Goal: Information Seeking & Learning: Learn about a topic

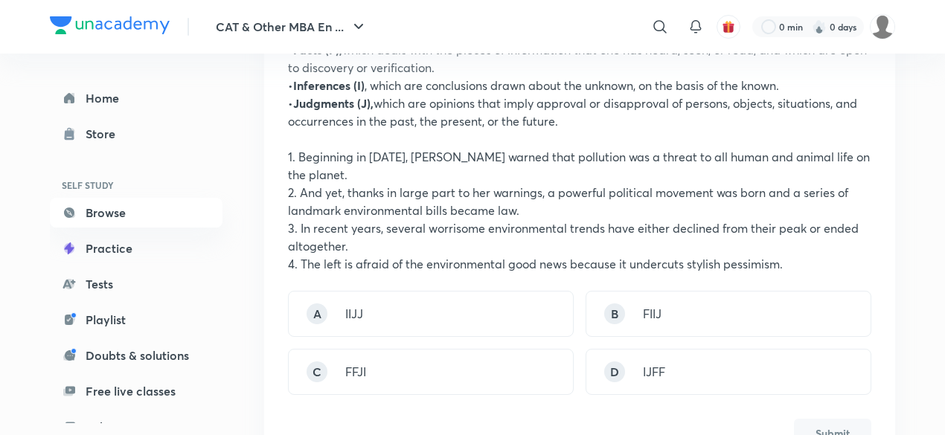
scroll to position [336, 0]
click at [369, 382] on div "C FFJI" at bounding box center [431, 373] width 286 height 46
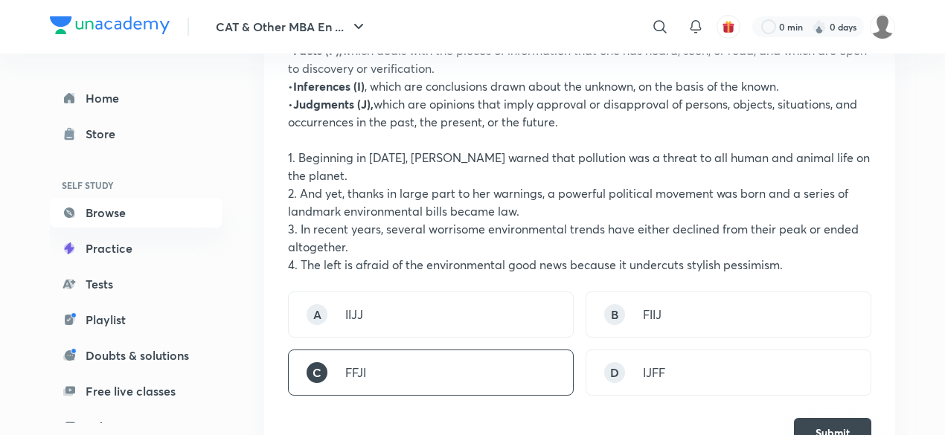
click at [838, 420] on button "Submit" at bounding box center [832, 433] width 77 height 30
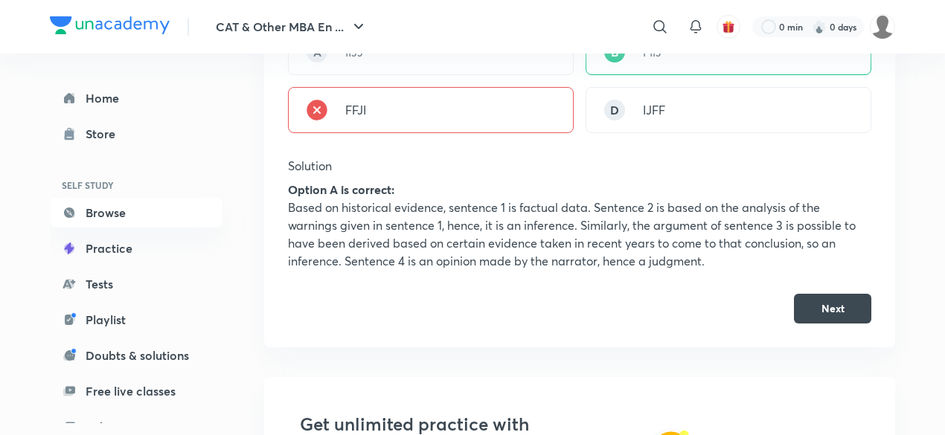
scroll to position [601, 0]
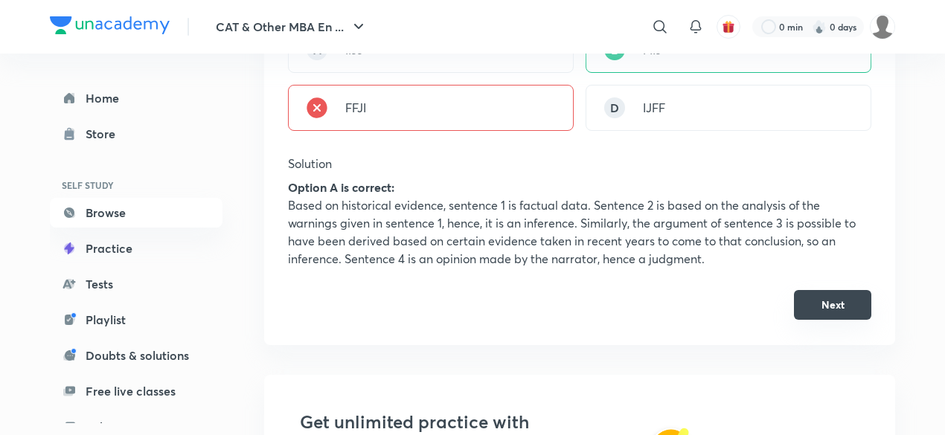
click at [848, 306] on button "Next" at bounding box center [832, 305] width 77 height 30
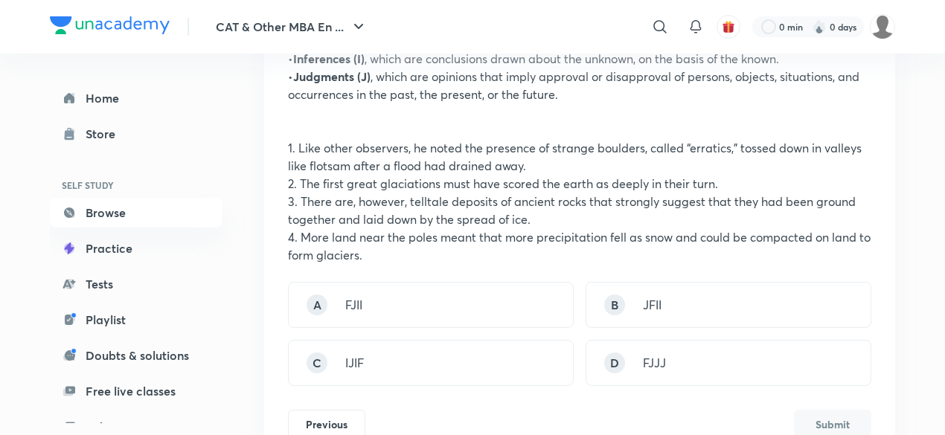
scroll to position [365, 0]
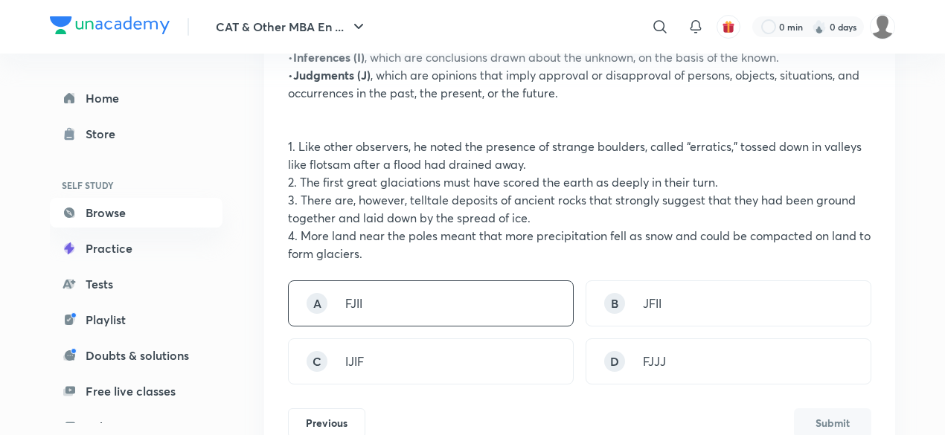
click at [415, 299] on div "A FJII" at bounding box center [431, 304] width 286 height 46
click at [811, 419] on button "Submit" at bounding box center [832, 422] width 77 height 30
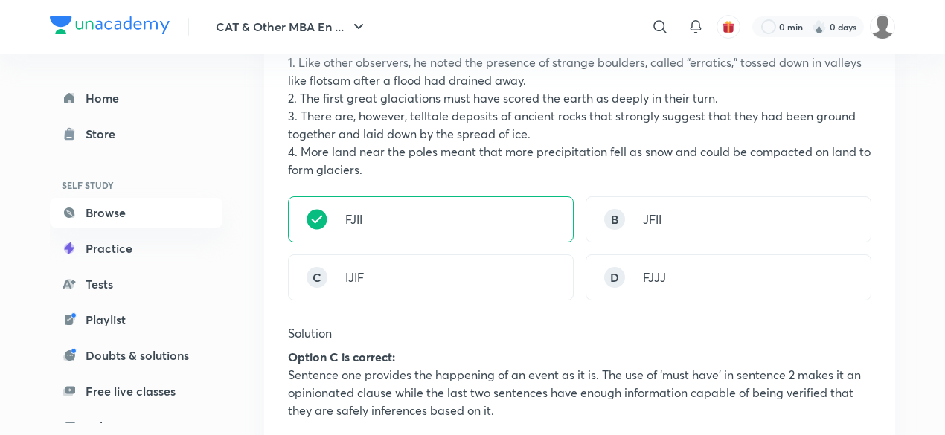
scroll to position [465, 0]
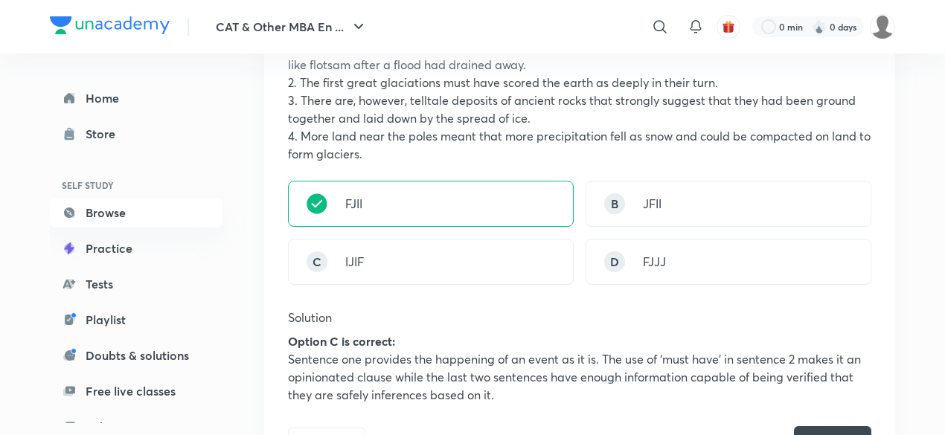
click at [811, 427] on button "Next" at bounding box center [832, 442] width 77 height 30
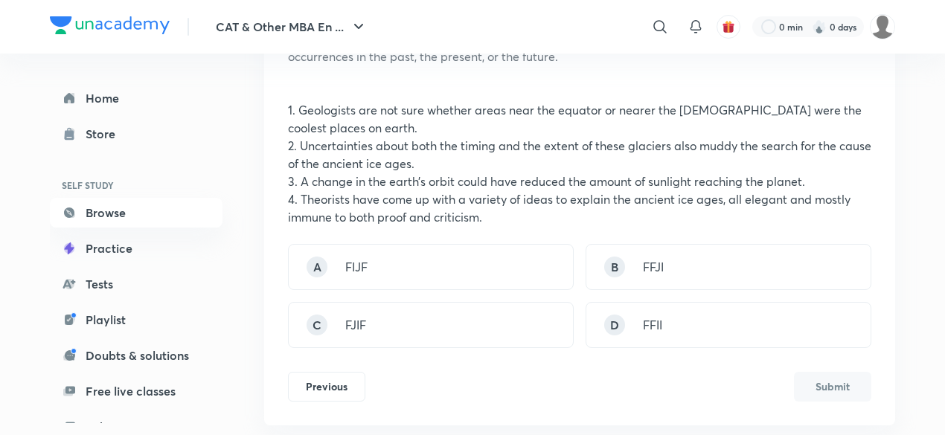
scroll to position [401, 0]
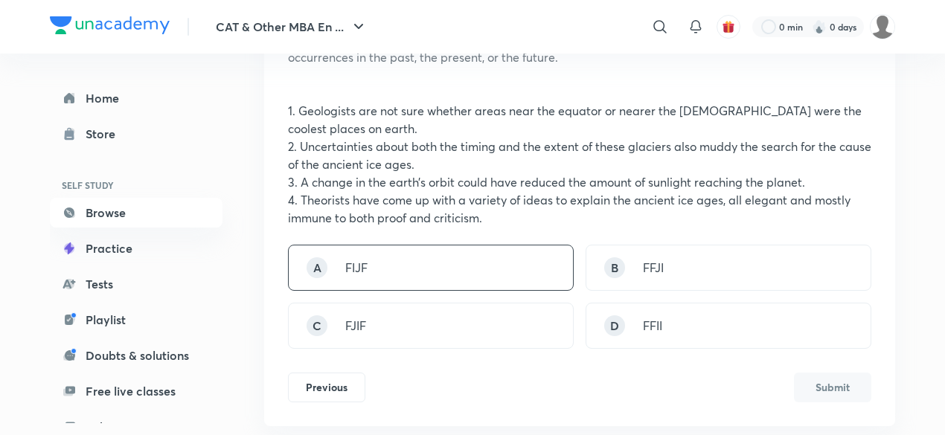
click at [488, 266] on div "A FIJF" at bounding box center [431, 268] width 286 height 46
click at [841, 393] on button "Submit" at bounding box center [832, 386] width 77 height 30
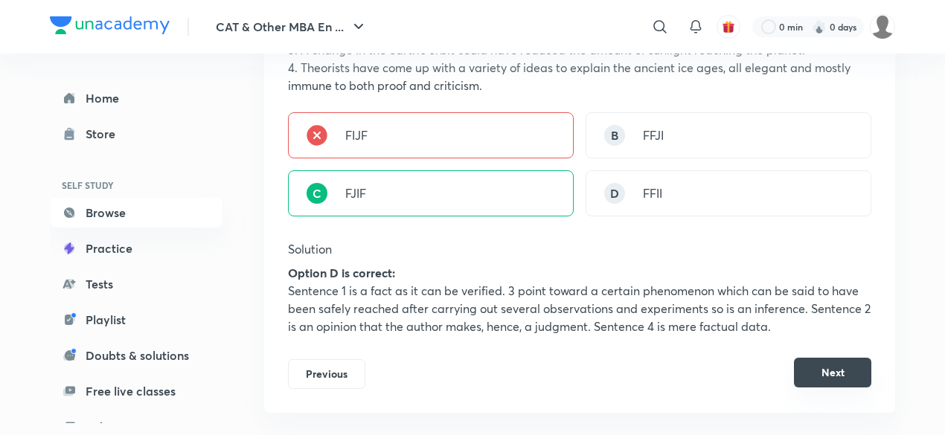
scroll to position [534, 0]
click at [847, 376] on button "Next" at bounding box center [832, 372] width 77 height 30
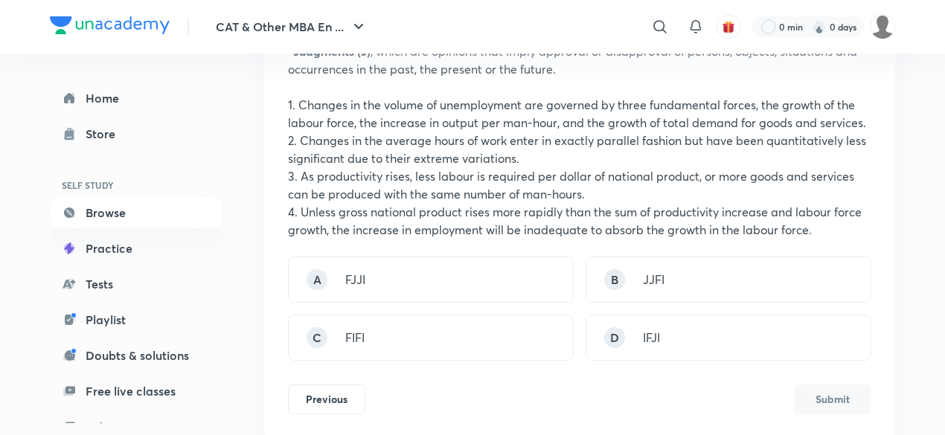
scroll to position [406, 0]
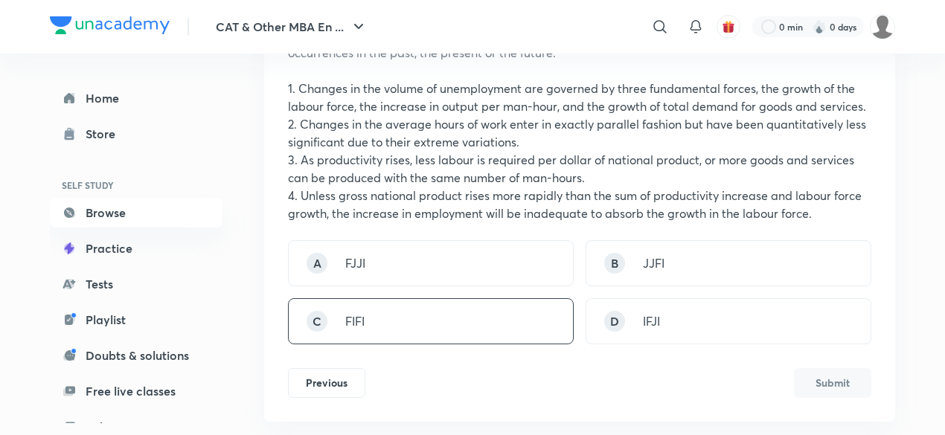
click at [470, 327] on div "C FIFI" at bounding box center [431, 322] width 286 height 46
click at [811, 386] on button "Submit" at bounding box center [832, 382] width 77 height 30
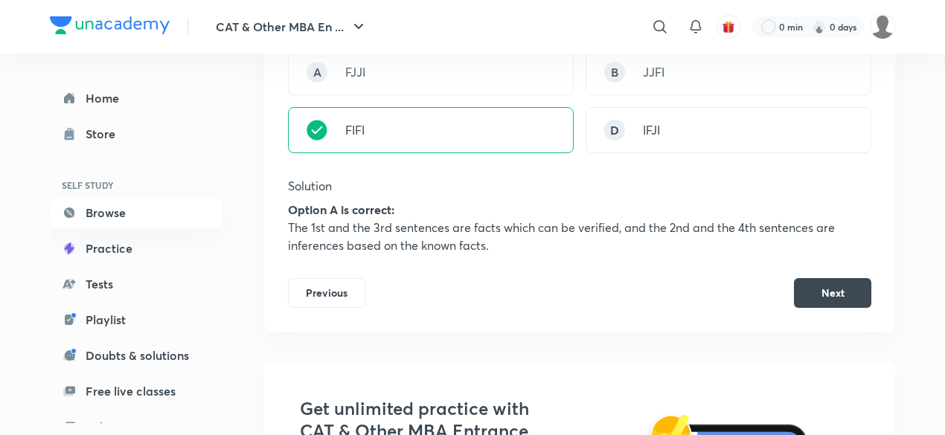
scroll to position [596, 0]
click at [843, 291] on button "Next" at bounding box center [832, 293] width 77 height 30
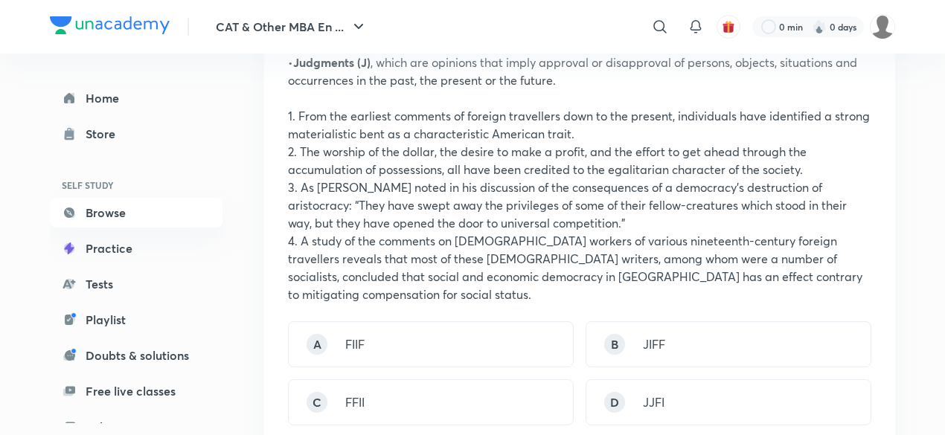
scroll to position [377, 0]
click at [680, 380] on div "D JJFI" at bounding box center [729, 403] width 286 height 46
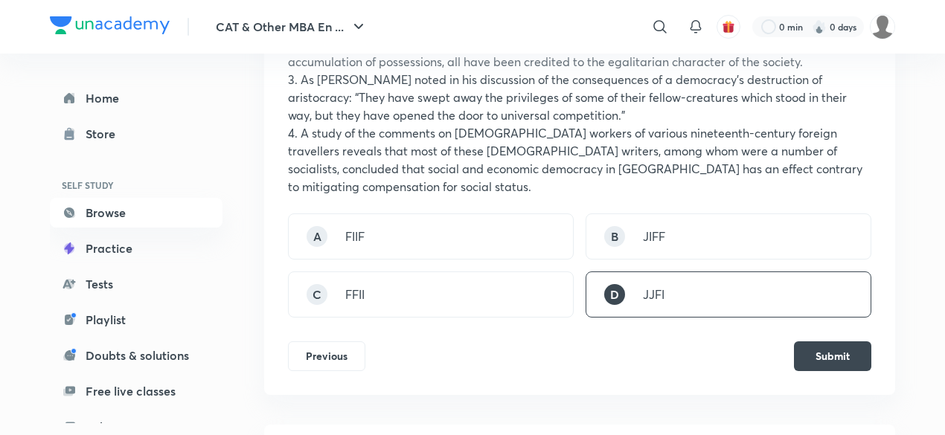
scroll to position [488, 0]
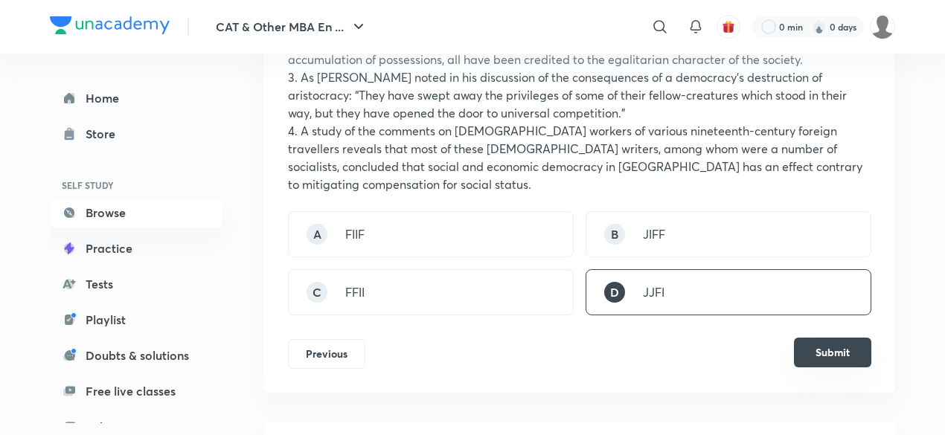
click at [822, 338] on button "Submit" at bounding box center [832, 353] width 77 height 30
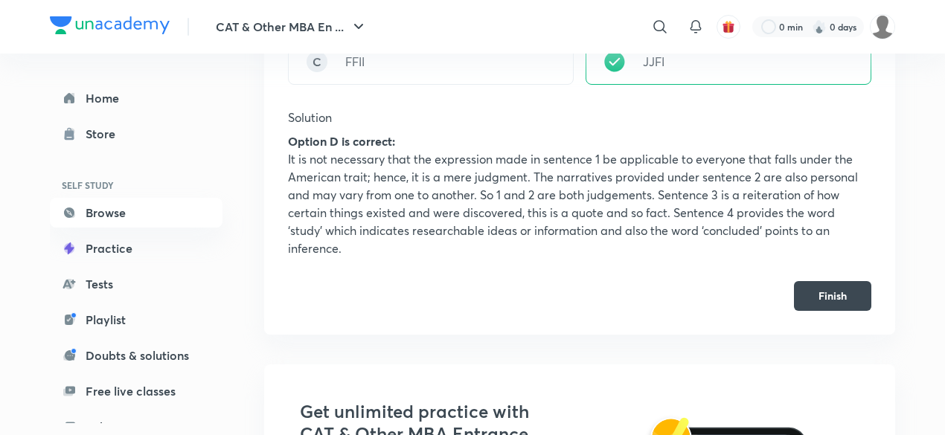
scroll to position [720, 0]
click at [837, 279] on button "Finish" at bounding box center [832, 294] width 77 height 30
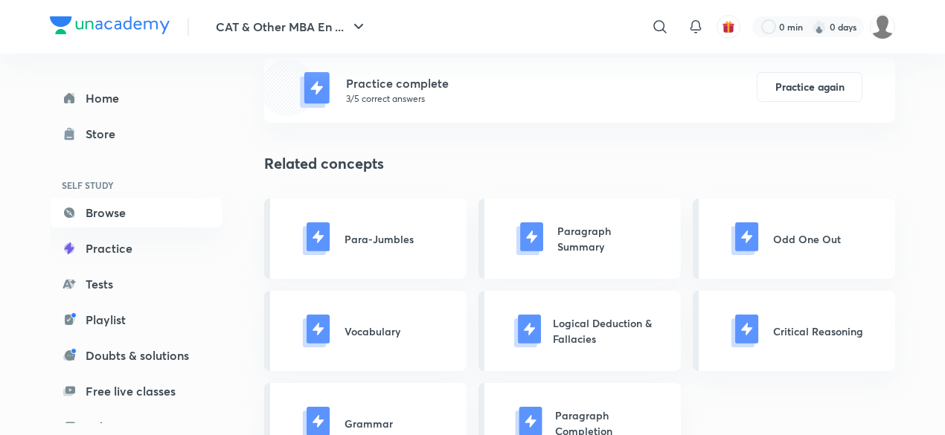
scroll to position [310, 0]
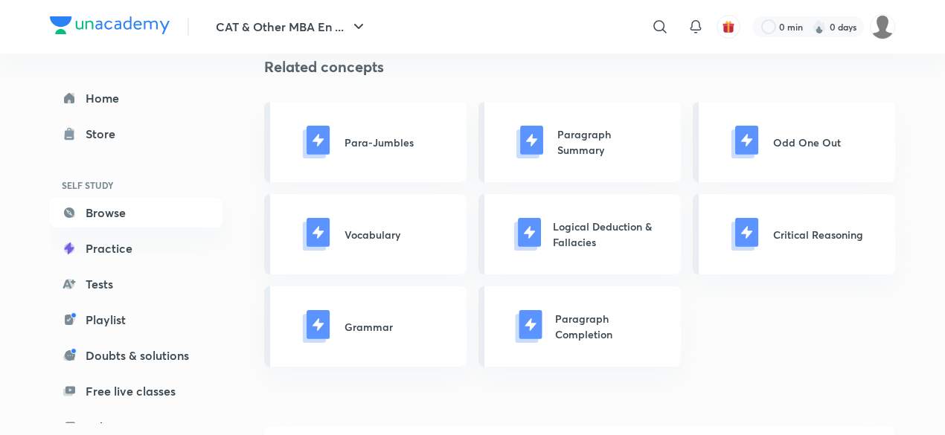
click at [626, 229] on p "Logical Deduction & Fallacies" at bounding box center [605, 234] width 104 height 31
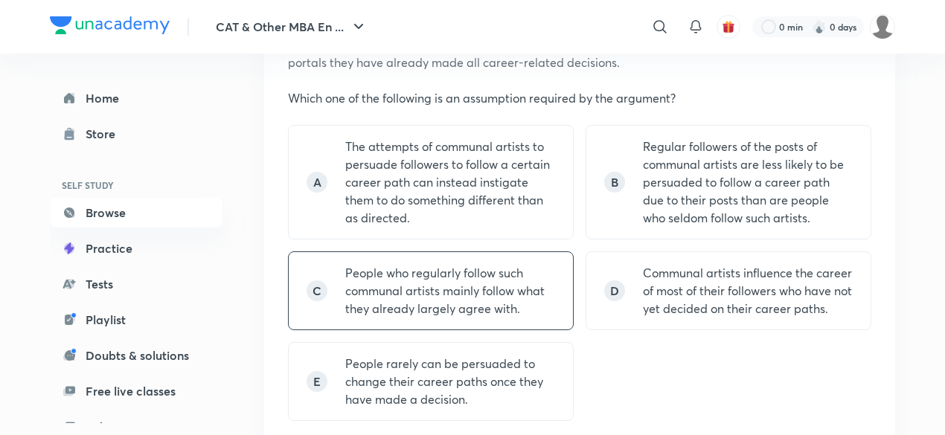
scroll to position [305, 0]
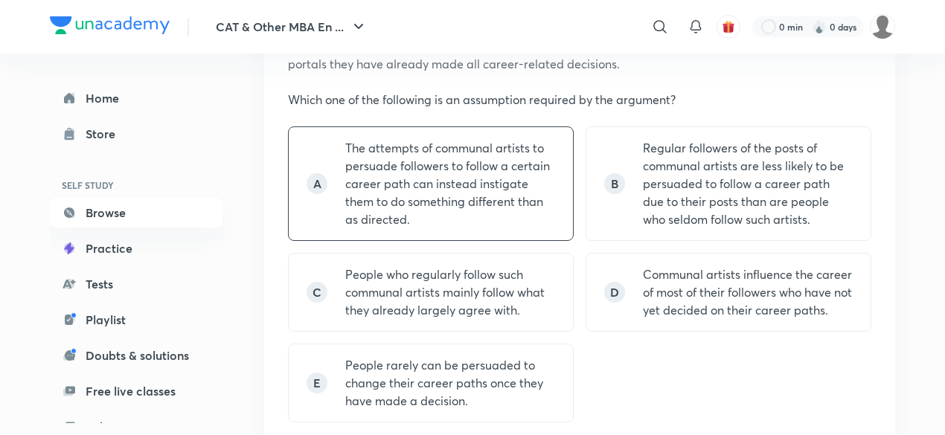
click at [444, 176] on p "The attempts of communal artists to persuade followers to follow a certain care…" at bounding box center [450, 183] width 210 height 89
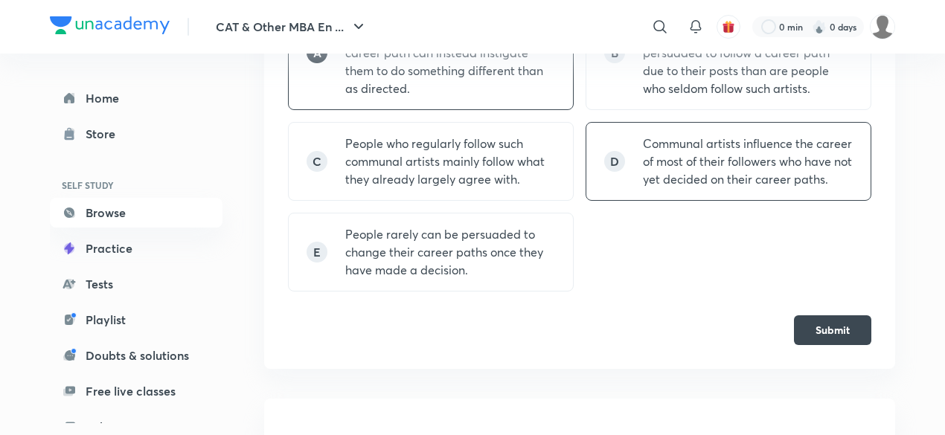
scroll to position [444, 0]
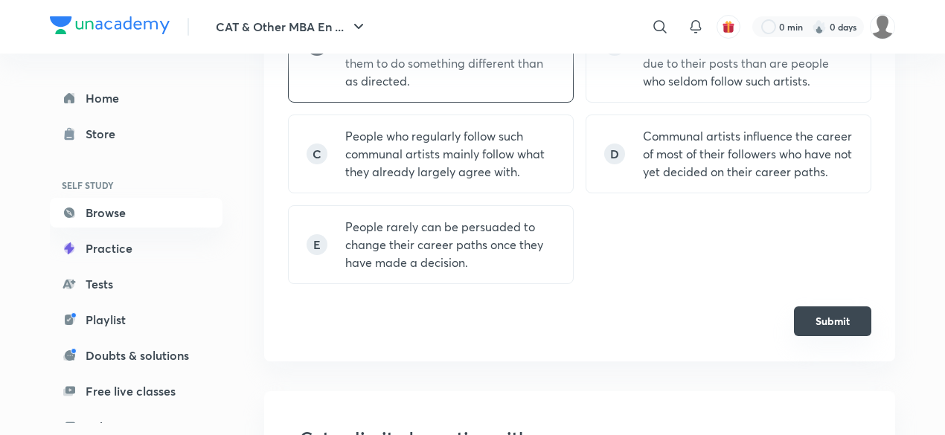
click at [834, 319] on button "Submit" at bounding box center [832, 322] width 77 height 30
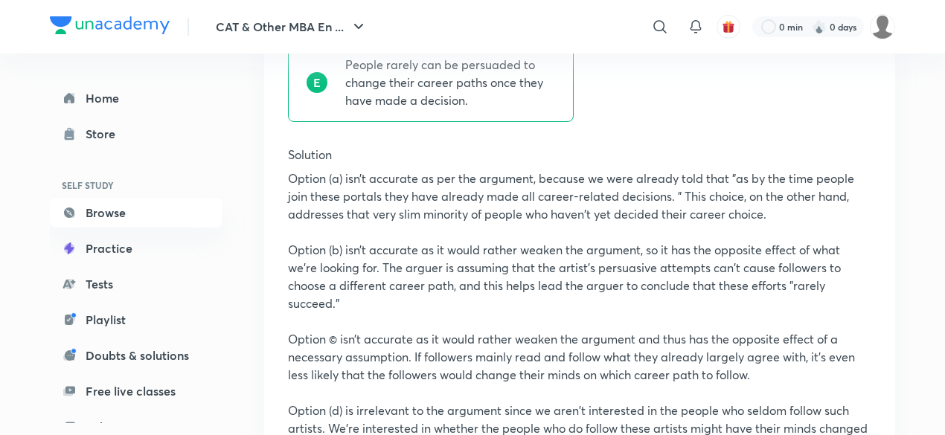
click at [685, 305] on p "Option (b) isn’t accurate as it would rather weaken the argument, so it has the…" at bounding box center [580, 276] width 584 height 71
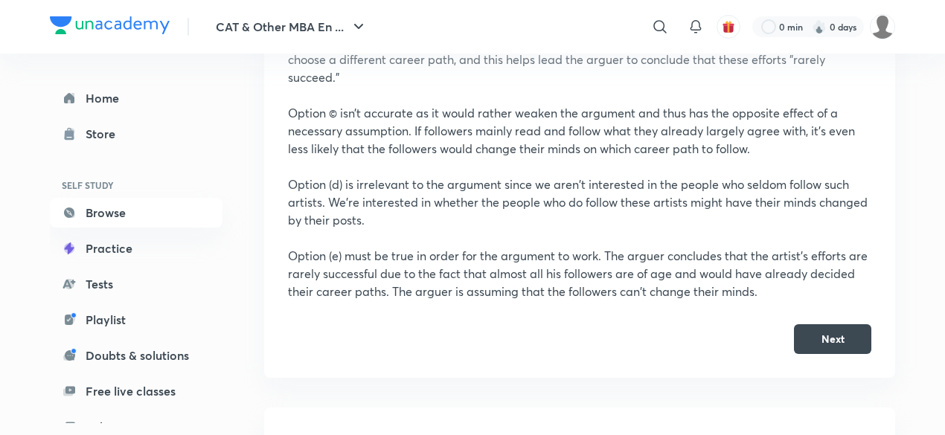
scroll to position [833, 0]
click at [839, 329] on button "Next" at bounding box center [832, 337] width 77 height 30
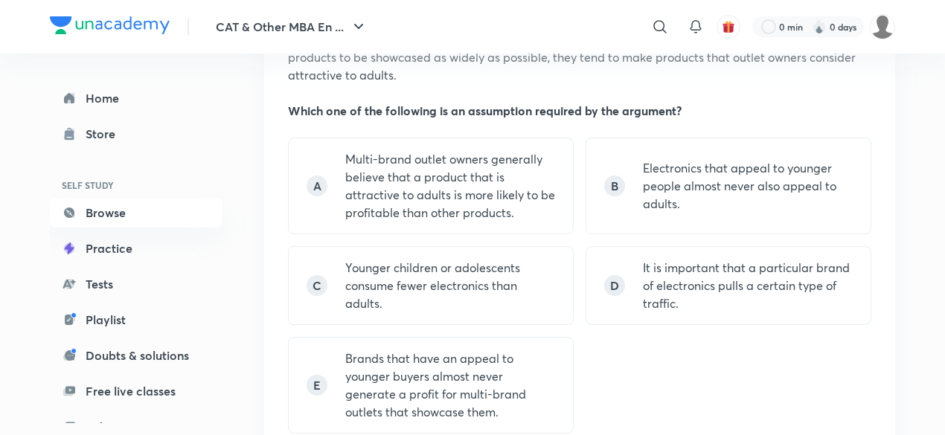
scroll to position [316, 0]
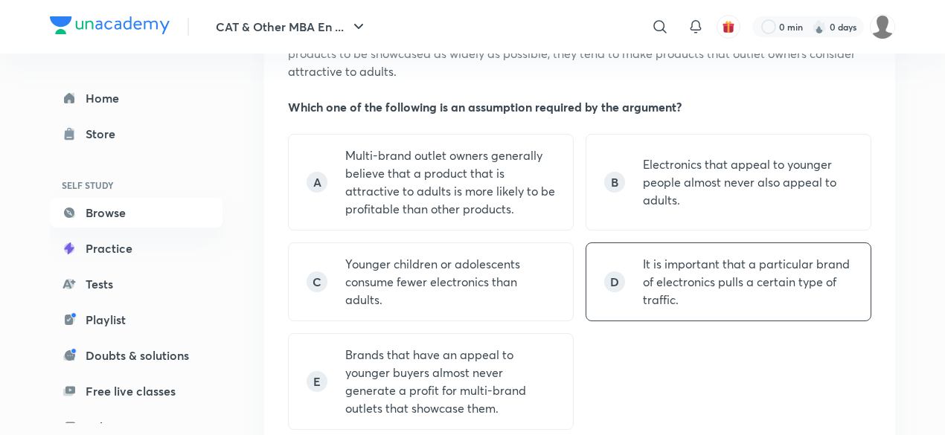
click at [686, 283] on p "It is important that a particular brand of electronics pulls a certain type of …" at bounding box center [748, 282] width 210 height 54
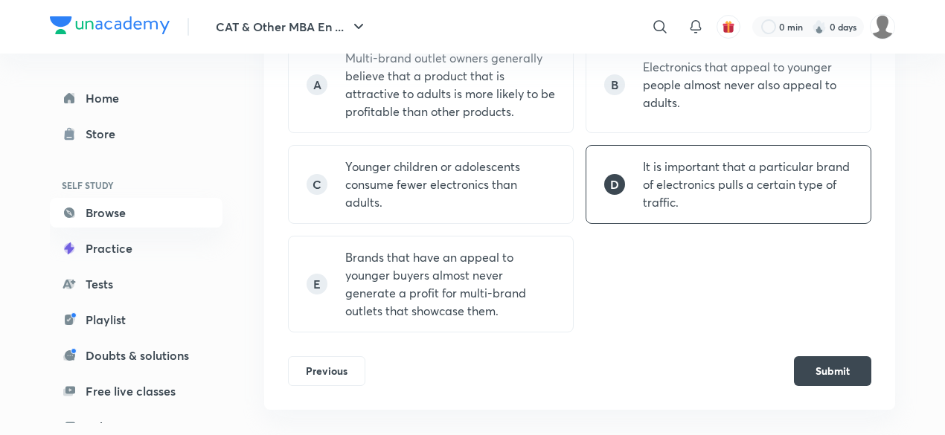
scroll to position [414, 0]
click at [807, 362] on button "Submit" at bounding box center [832, 369] width 77 height 30
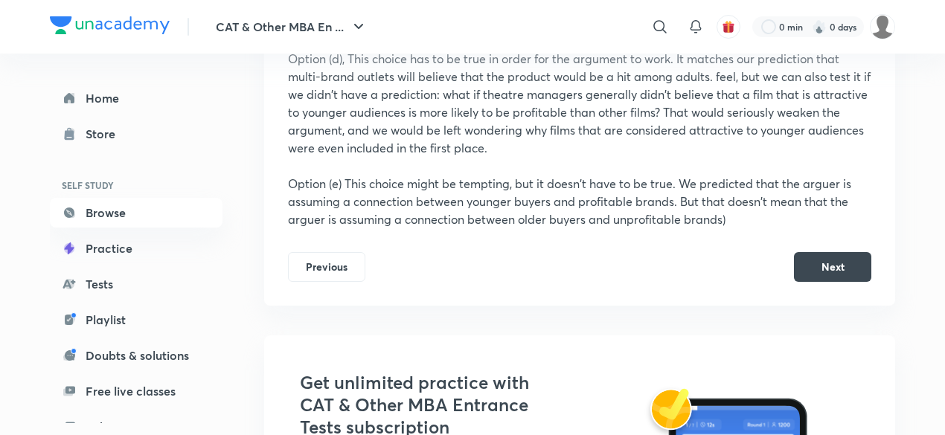
scroll to position [1007, 0]
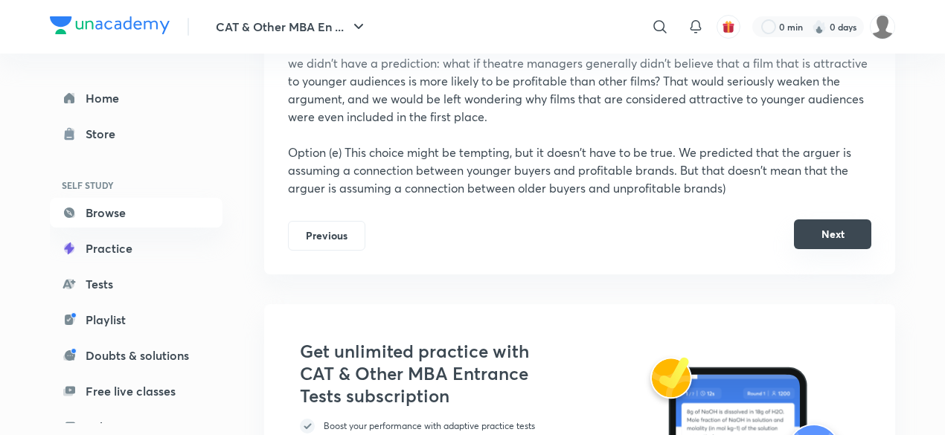
click at [852, 239] on button "Next" at bounding box center [832, 235] width 77 height 30
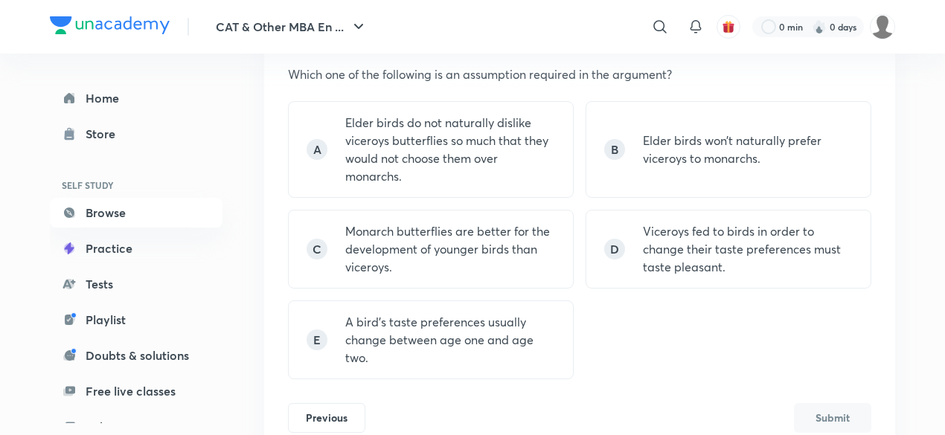
scroll to position [349, 0]
click at [501, 315] on p "A bird’s taste preferences usually change between age one and age two." at bounding box center [450, 340] width 210 height 54
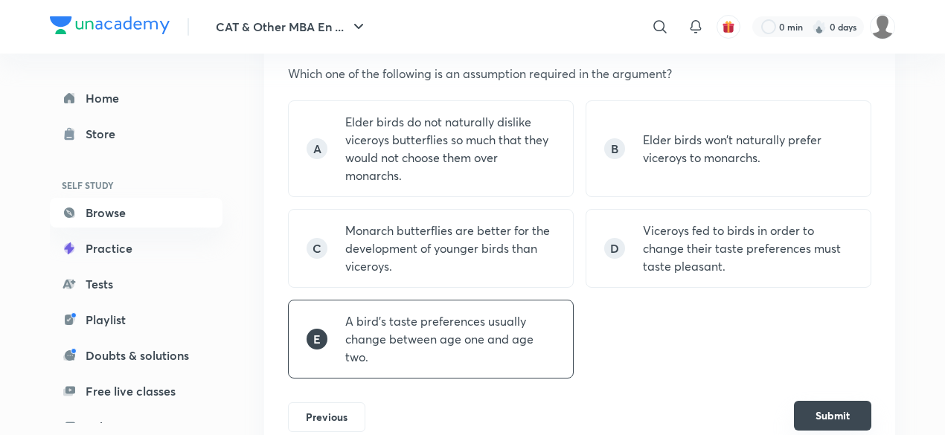
click at [810, 412] on button "Submit" at bounding box center [832, 416] width 77 height 30
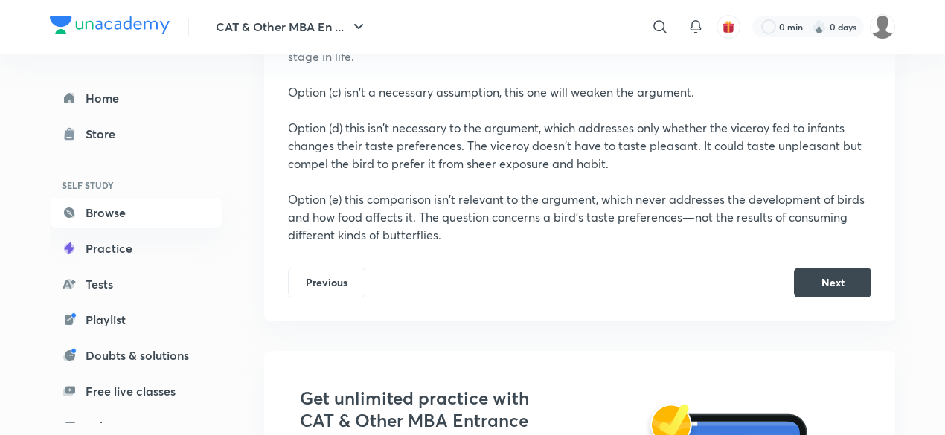
scroll to position [855, 0]
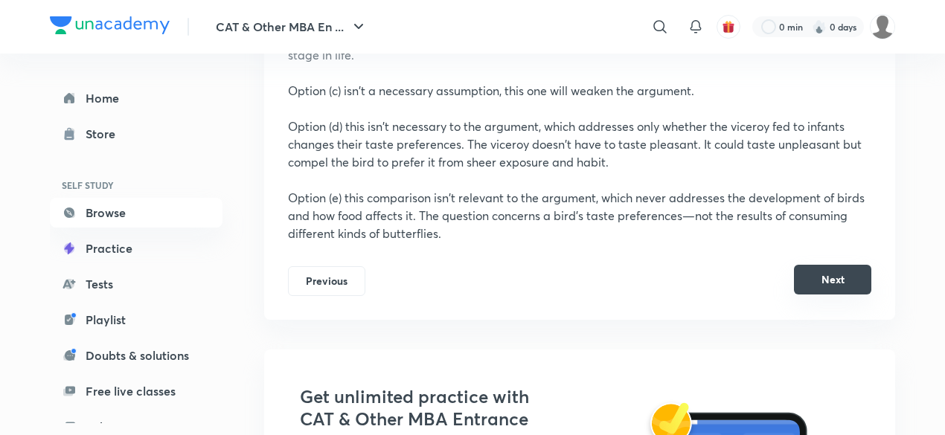
click at [822, 291] on button "Next" at bounding box center [832, 280] width 77 height 30
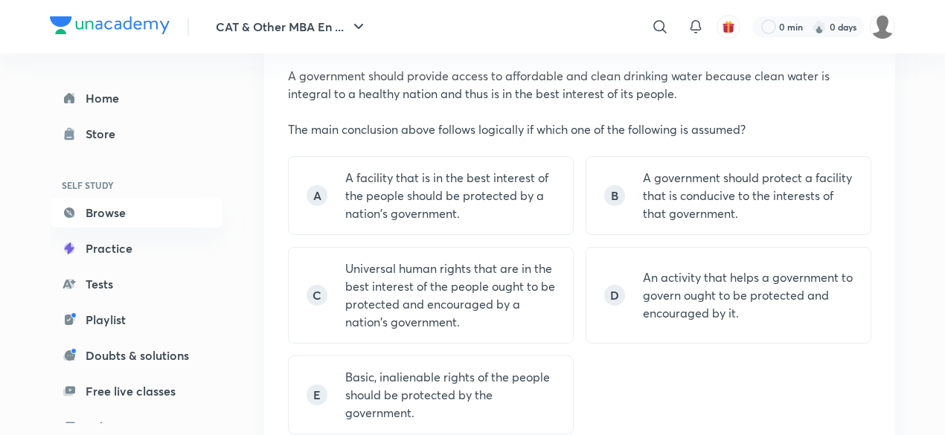
scroll to position [265, 0]
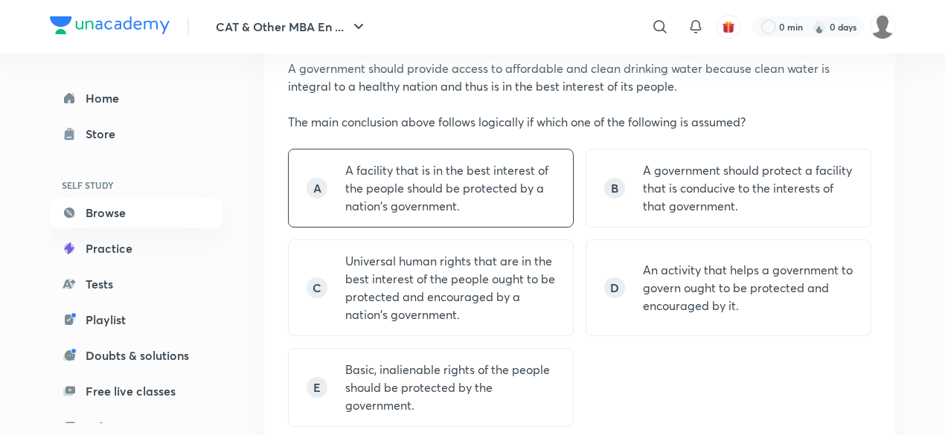
click at [475, 188] on p "A facility that is in the best interest of the people should be protected by a …" at bounding box center [450, 189] width 210 height 54
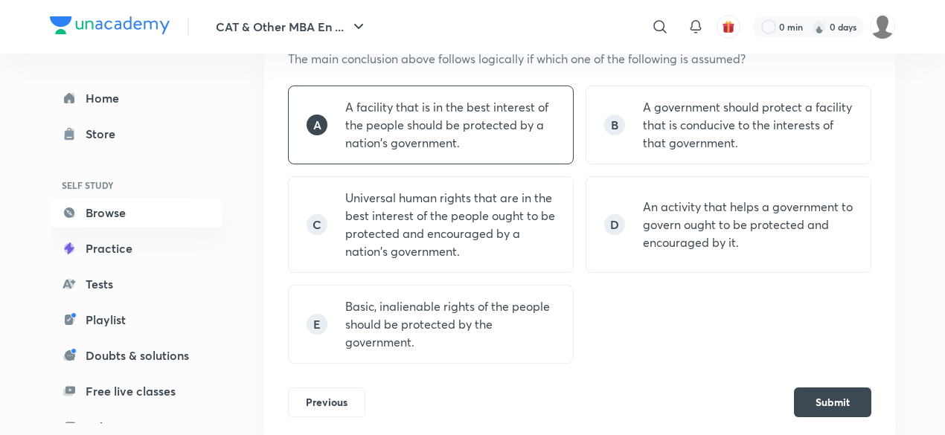
scroll to position [329, 0]
click at [840, 404] on button "Submit" at bounding box center [832, 401] width 77 height 30
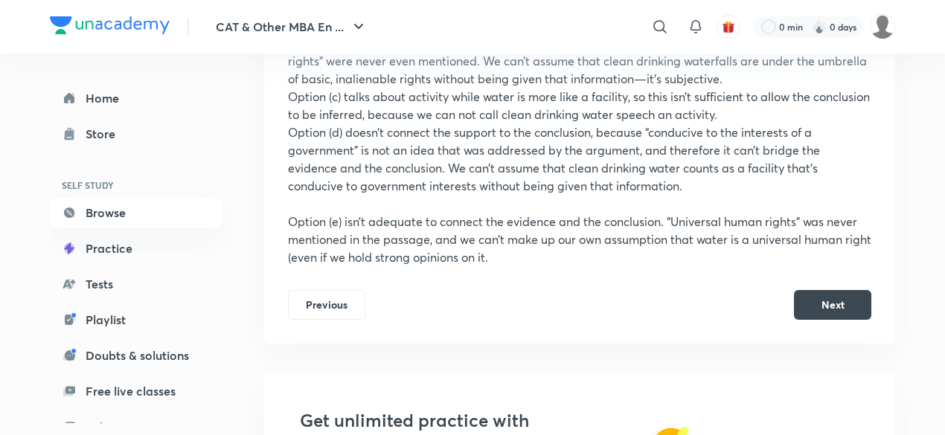
scroll to position [815, 0]
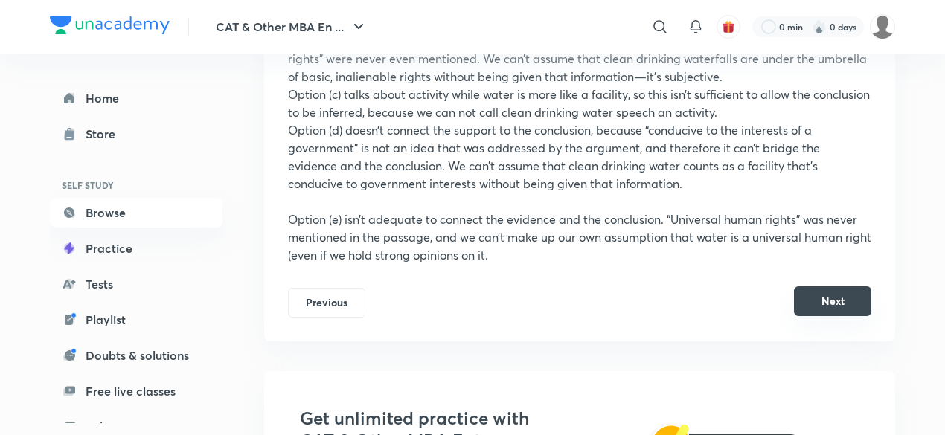
click at [825, 301] on button "Next" at bounding box center [832, 302] width 77 height 30
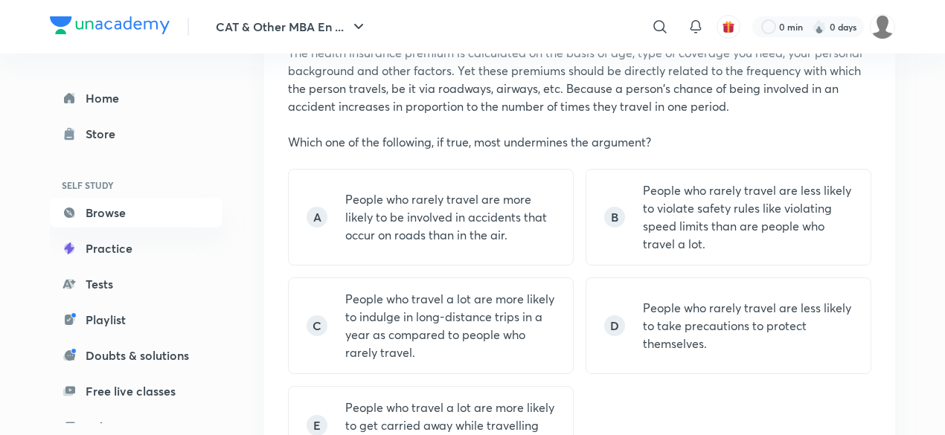
scroll to position [320, 0]
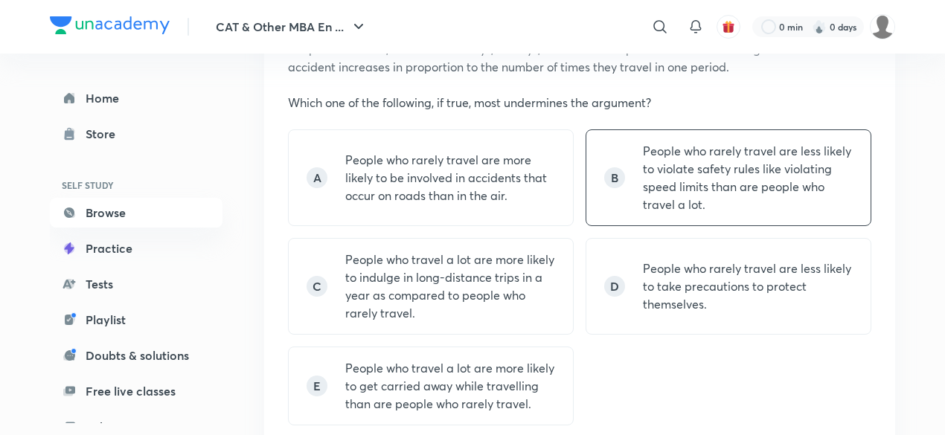
click at [712, 187] on p "People who rarely travel are less likely to violate safety rules like violating…" at bounding box center [748, 177] width 210 height 71
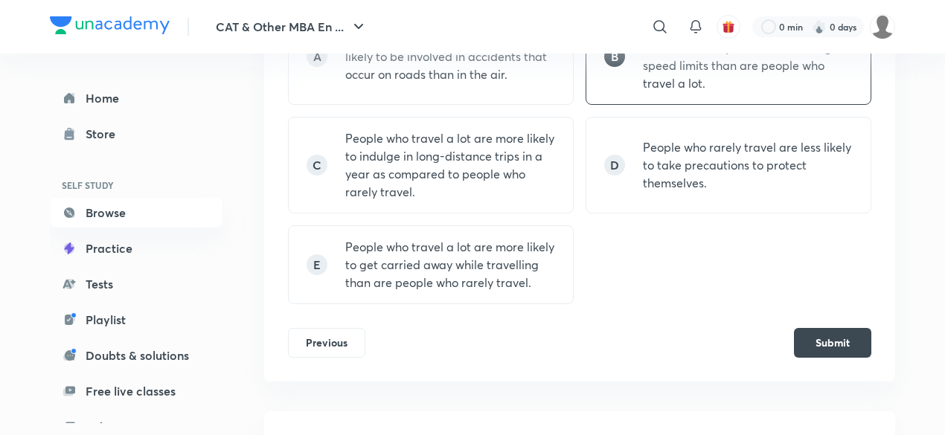
scroll to position [447, 0]
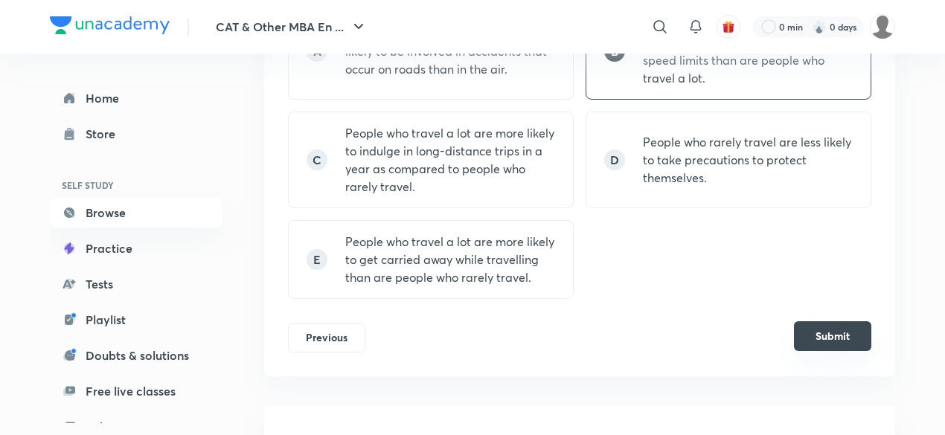
click at [825, 327] on button "Submit" at bounding box center [832, 337] width 77 height 30
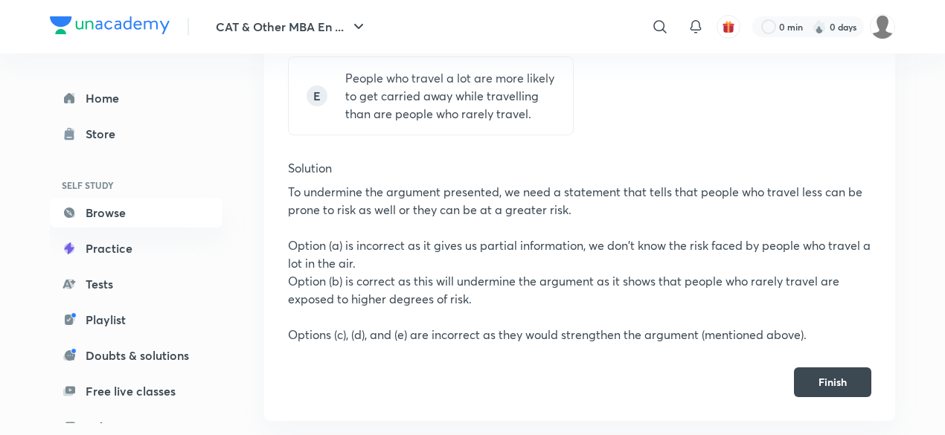
scroll to position [625, 0]
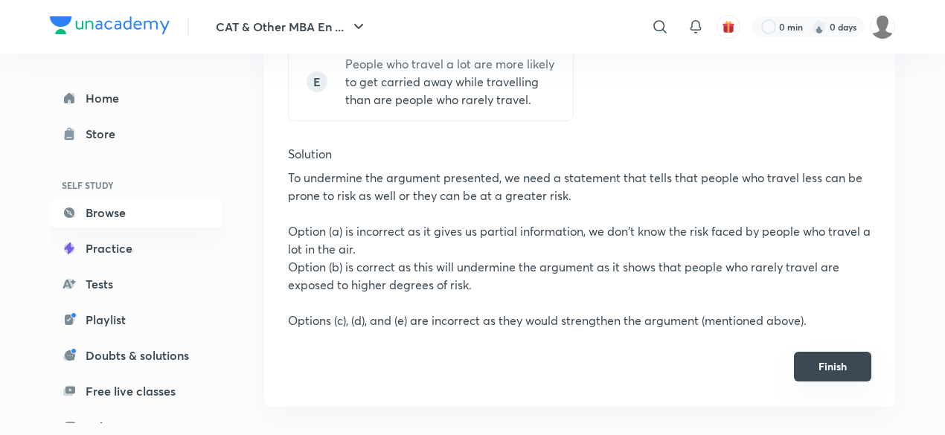
click at [831, 368] on button "Finish" at bounding box center [832, 367] width 77 height 30
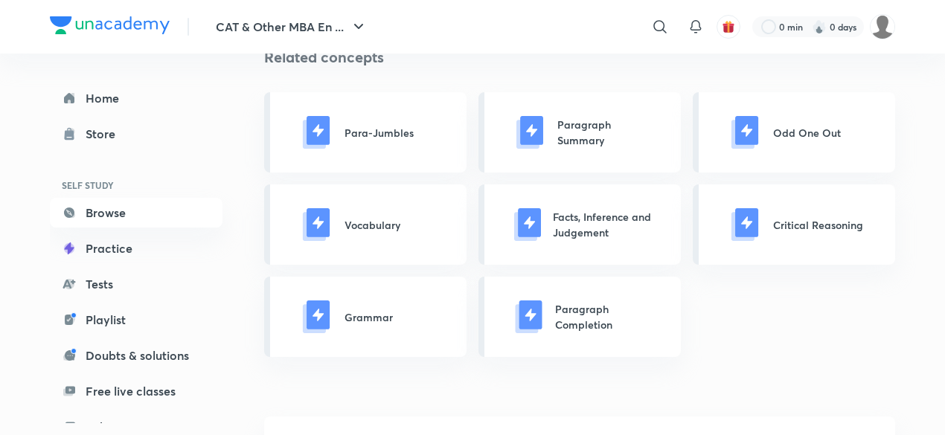
scroll to position [322, 0]
click at [829, 229] on p "Critical Reasoning" at bounding box center [818, 224] width 90 height 16
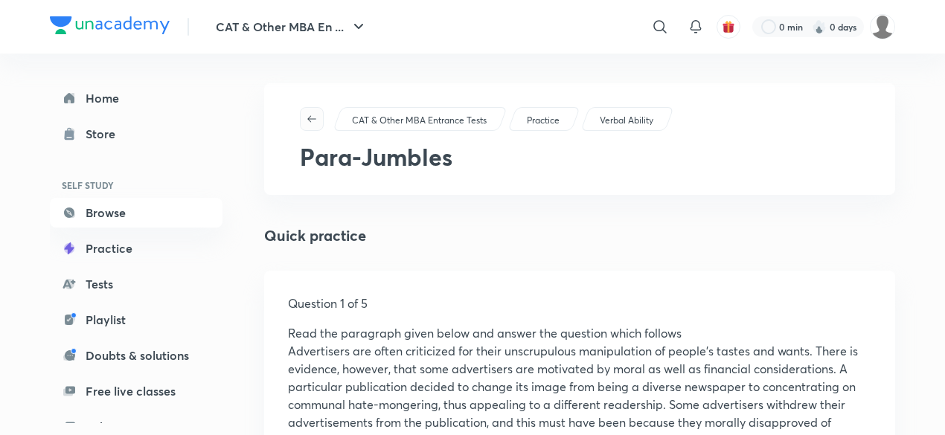
click at [310, 124] on icon "button" at bounding box center [312, 119] width 12 height 12
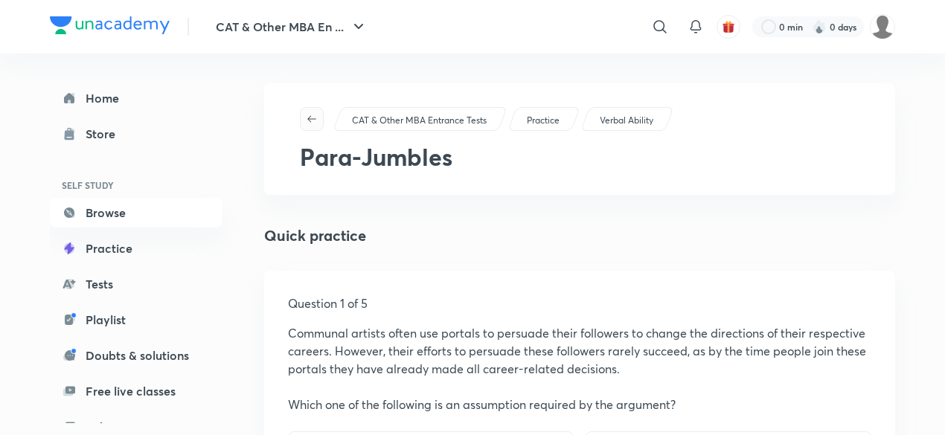
click at [307, 116] on icon "button" at bounding box center [312, 119] width 12 height 12
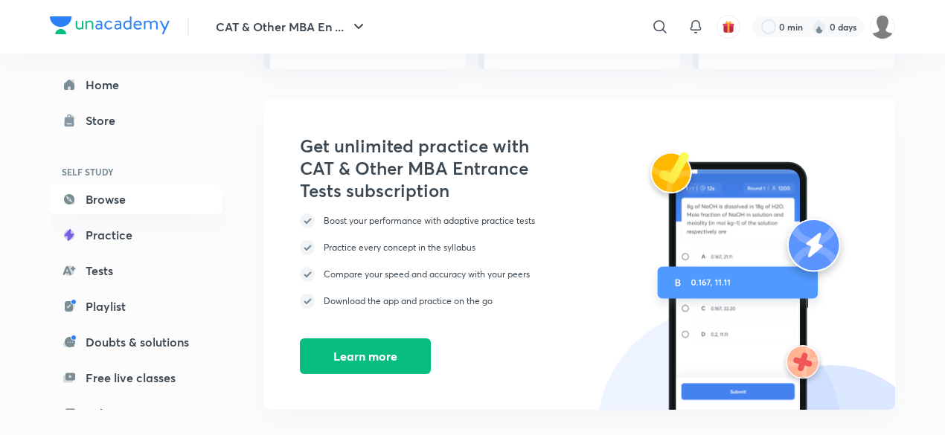
scroll to position [939, 0]
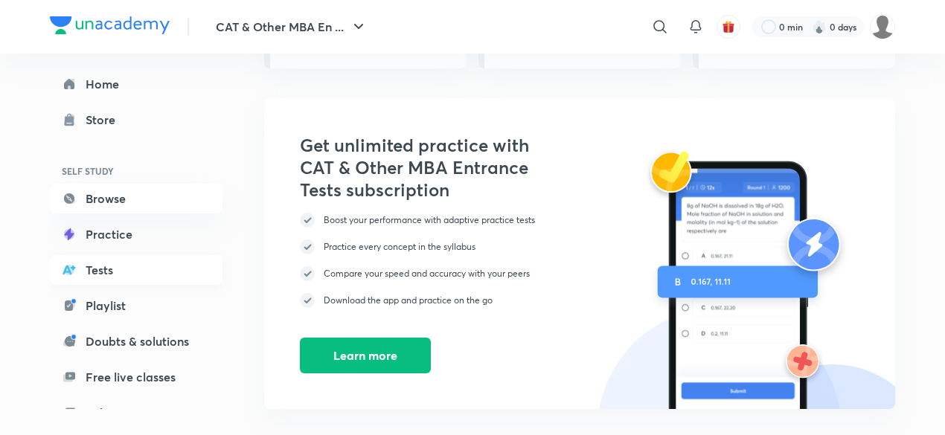
click at [110, 268] on link "Tests" at bounding box center [136, 270] width 173 height 30
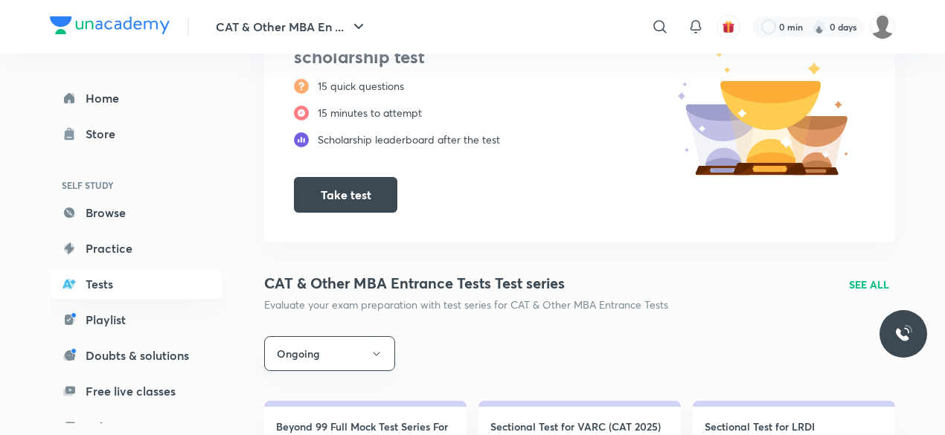
scroll to position [462, 0]
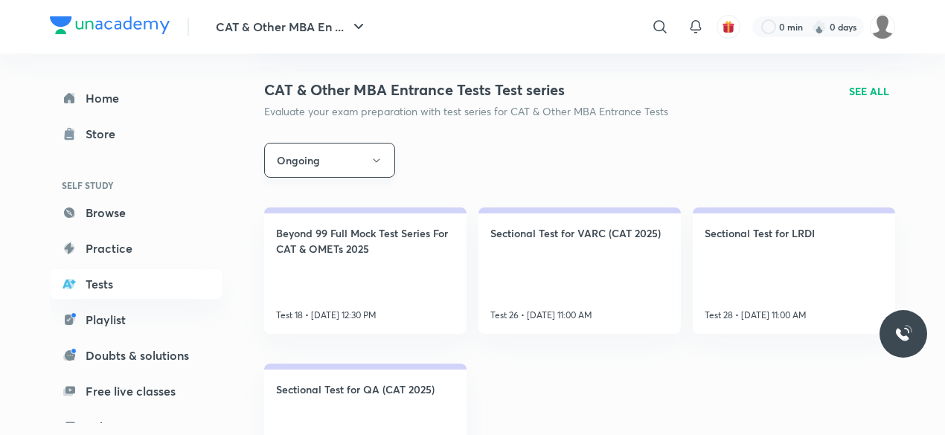
click at [370, 169] on button "Ongoing" at bounding box center [329, 160] width 131 height 35
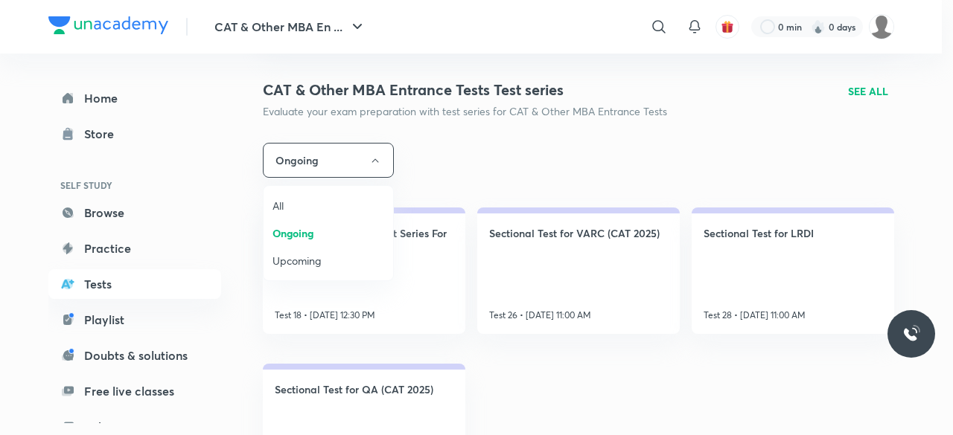
click at [541, 153] on div at bounding box center [476, 217] width 953 height 435
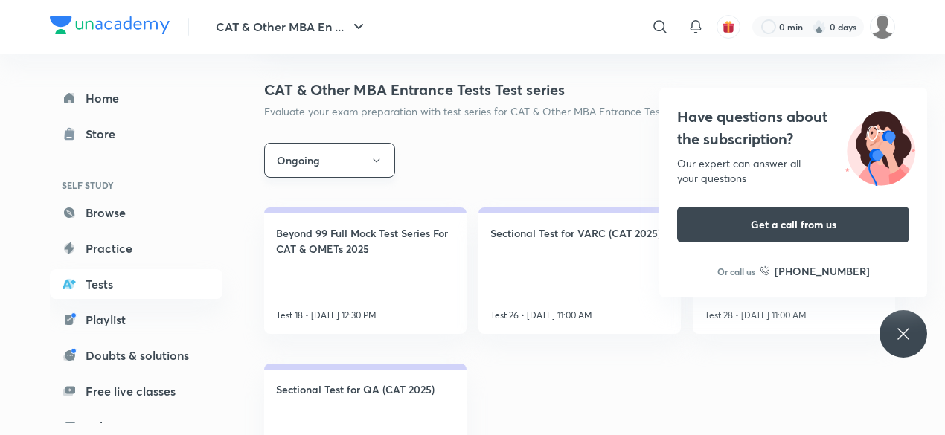
click at [371, 156] on icon "button" at bounding box center [377, 161] width 12 height 12
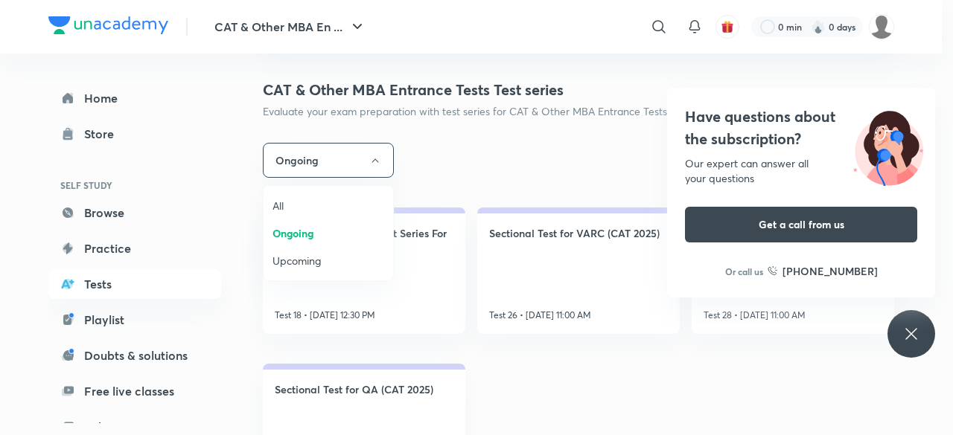
click at [314, 206] on span "All" at bounding box center [328, 206] width 112 height 16
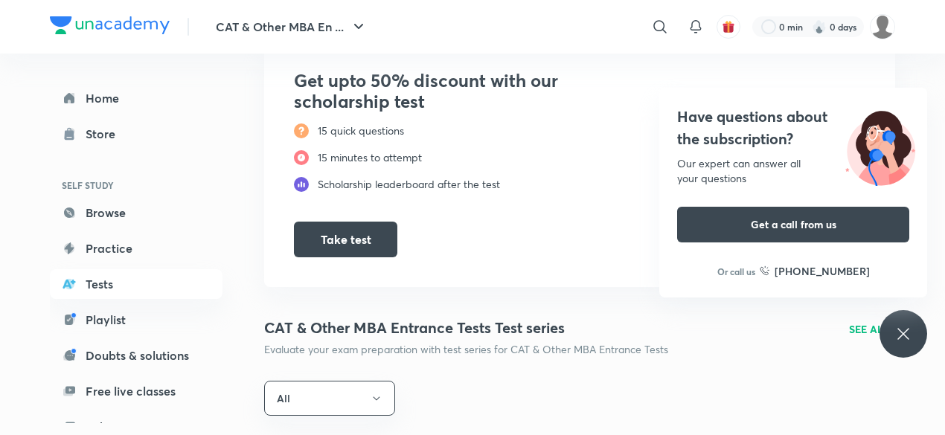
scroll to position [228, 0]
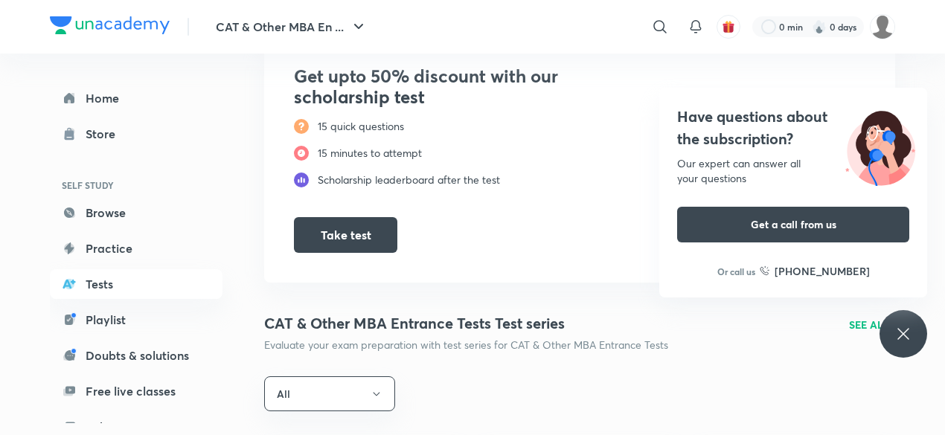
click at [901, 333] on icon at bounding box center [904, 334] width 18 height 18
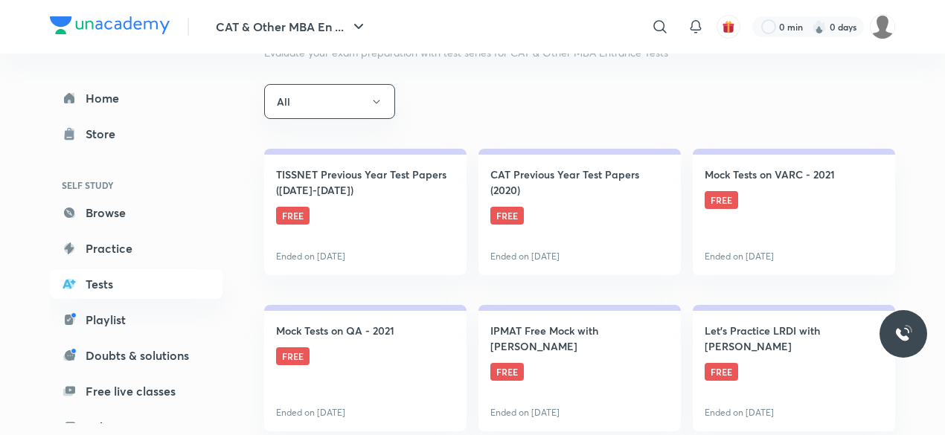
scroll to position [535, 0]
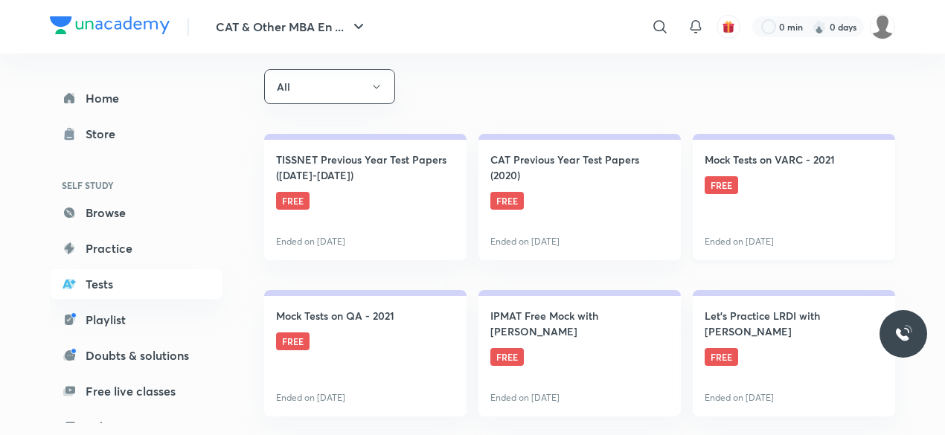
click at [733, 199] on link "Mock Tests on VARC - 2021 FREE Ended on [DATE]" at bounding box center [794, 197] width 202 height 127
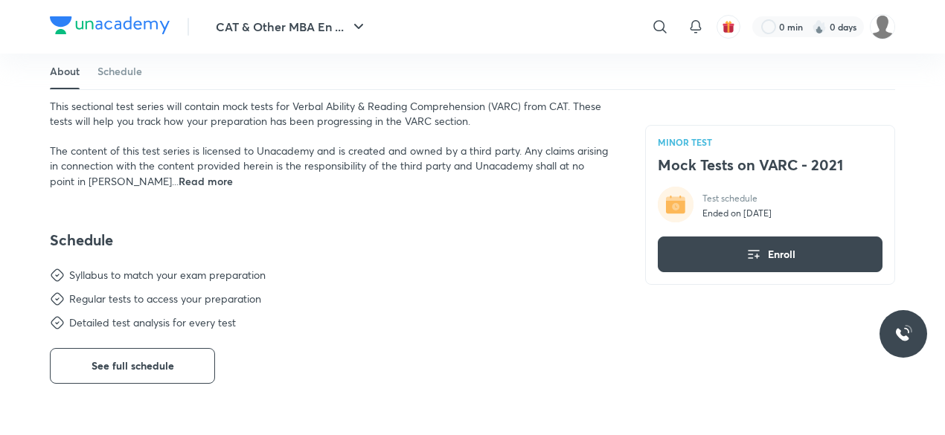
scroll to position [409, 0]
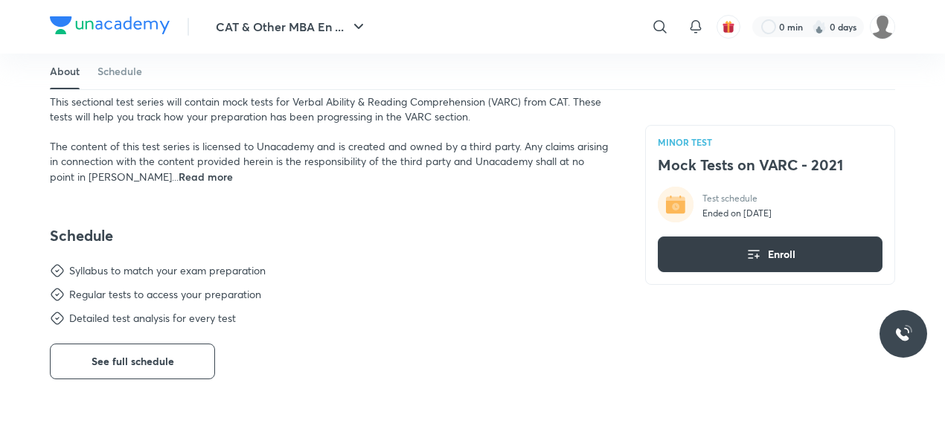
click at [751, 243] on button "Enroll" at bounding box center [770, 255] width 225 height 36
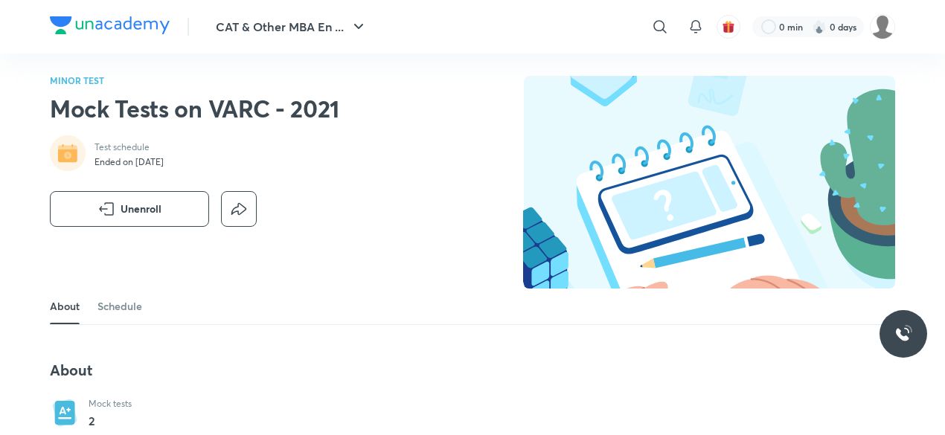
scroll to position [0, 0]
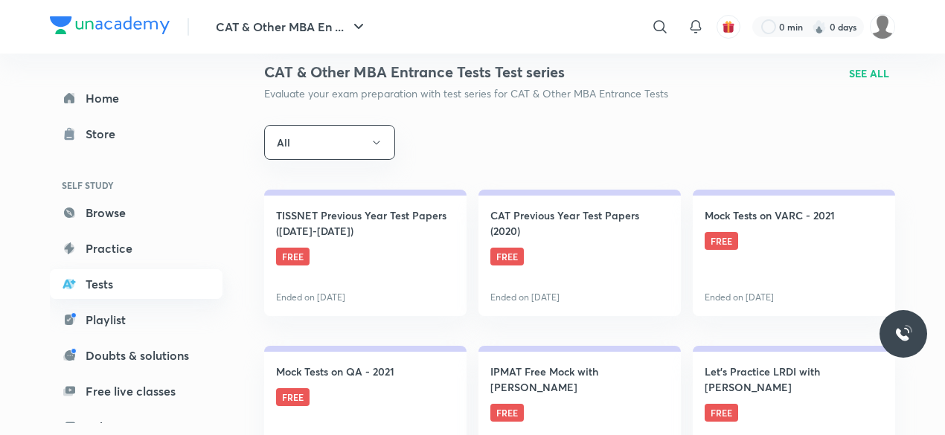
scroll to position [24, 0]
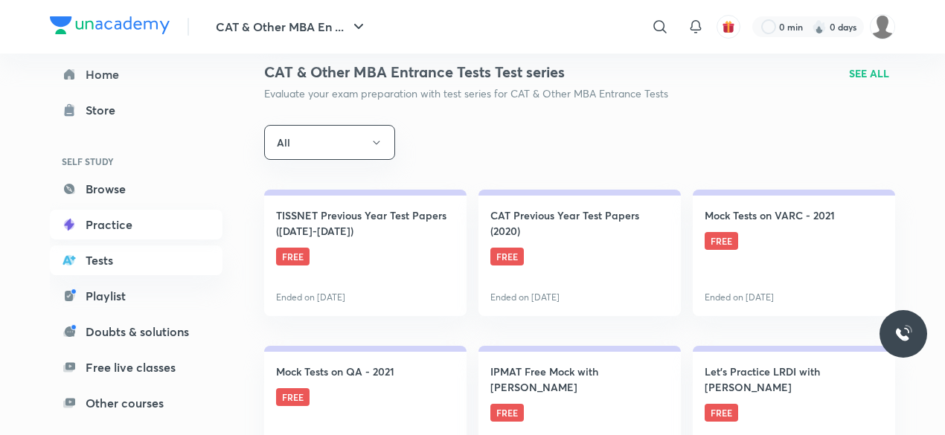
click at [130, 223] on link "Practice" at bounding box center [136, 225] width 173 height 30
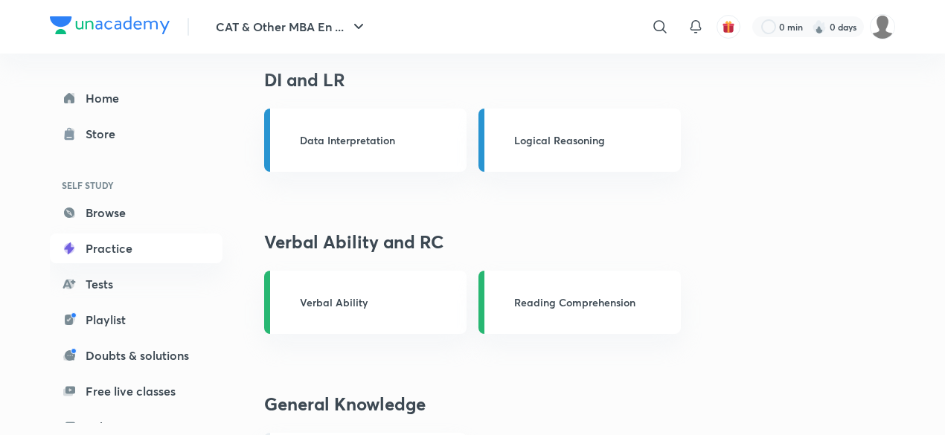
scroll to position [779, 0]
